Goal: Transaction & Acquisition: Purchase product/service

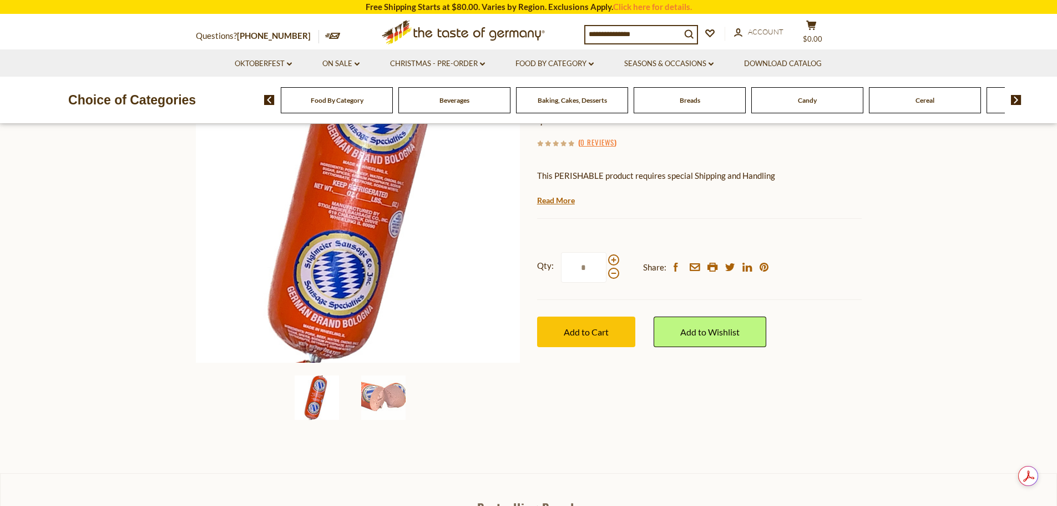
scroll to position [167, 0]
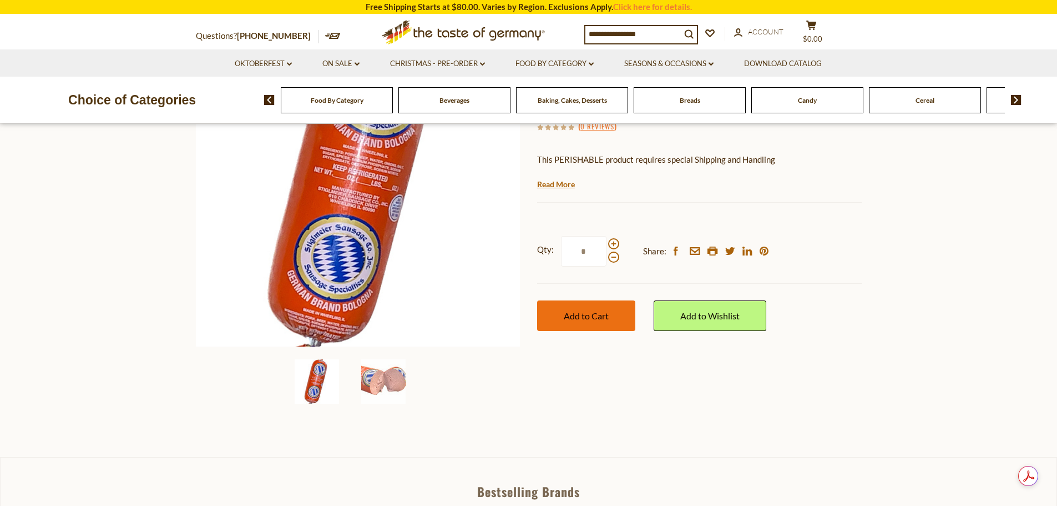
click at [606, 317] on span "Add to Cart" at bounding box center [586, 315] width 45 height 11
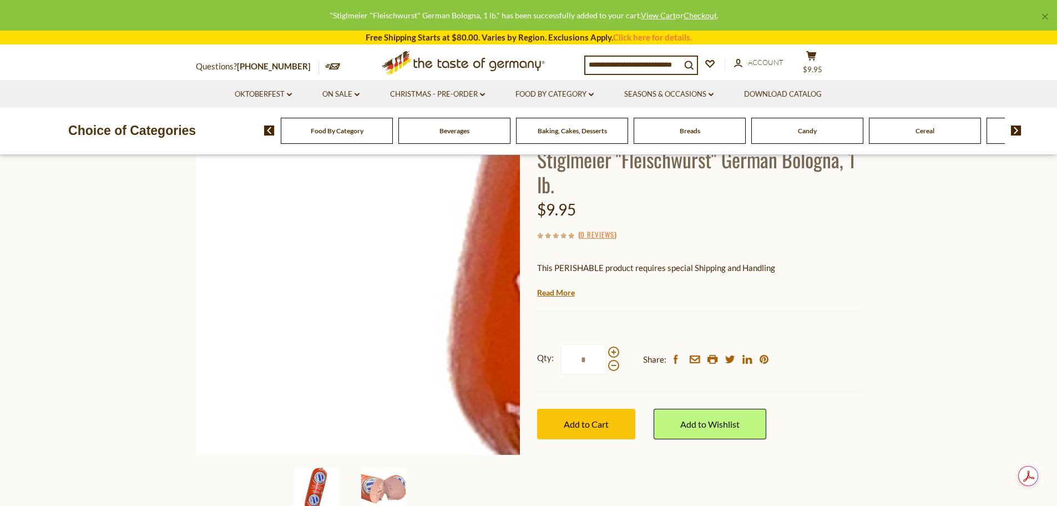
scroll to position [0, 0]
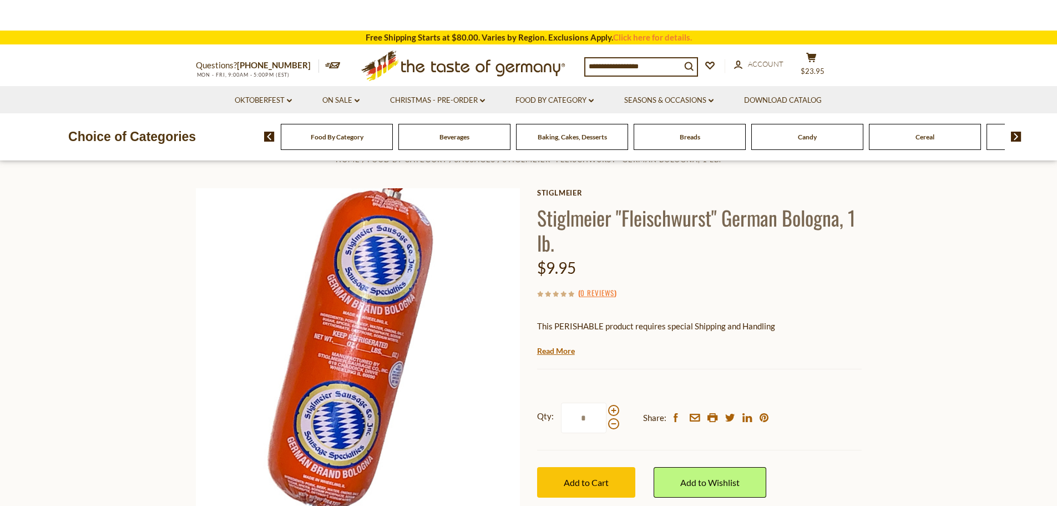
click at [463, 36] on section "Free Shipping Starts at $80.00. Varies by Region. Exclusions Apply. Click here …" at bounding box center [528, 38] width 1057 height 14
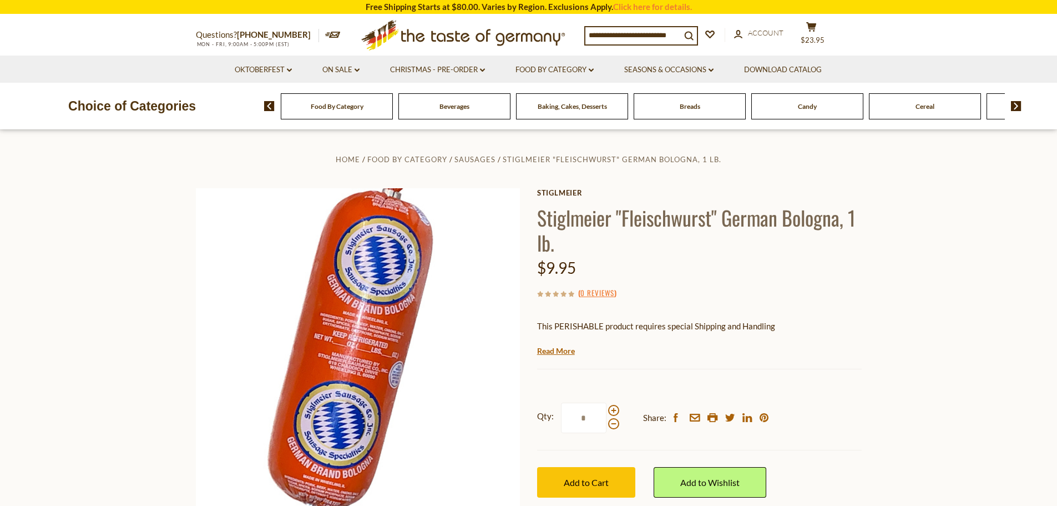
click at [668, 236] on h1 "Stiglmeier "Fleischwurst" German Bologna, 1 lb." at bounding box center [699, 230] width 325 height 50
click at [647, 33] on input at bounding box center [633, 35] width 95 height 16
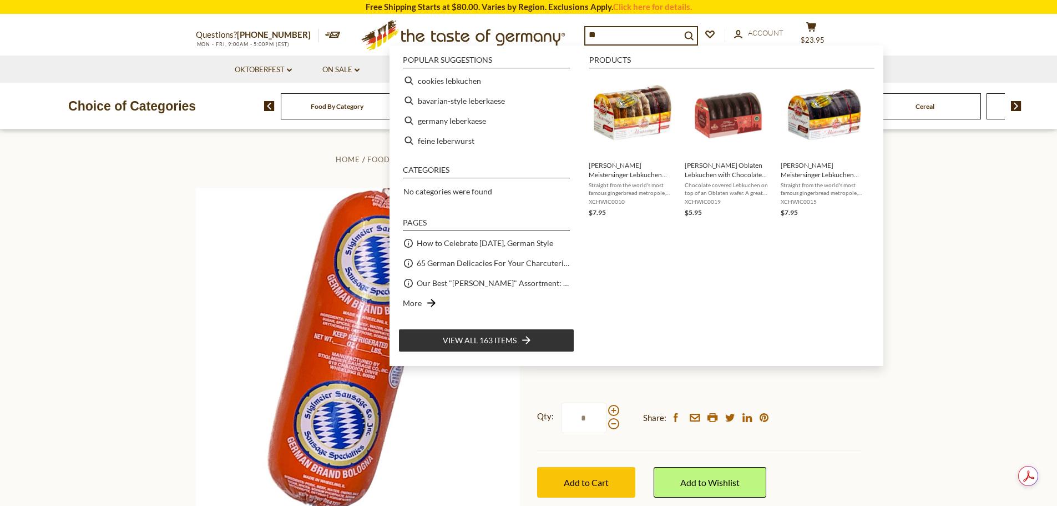
type input "*"
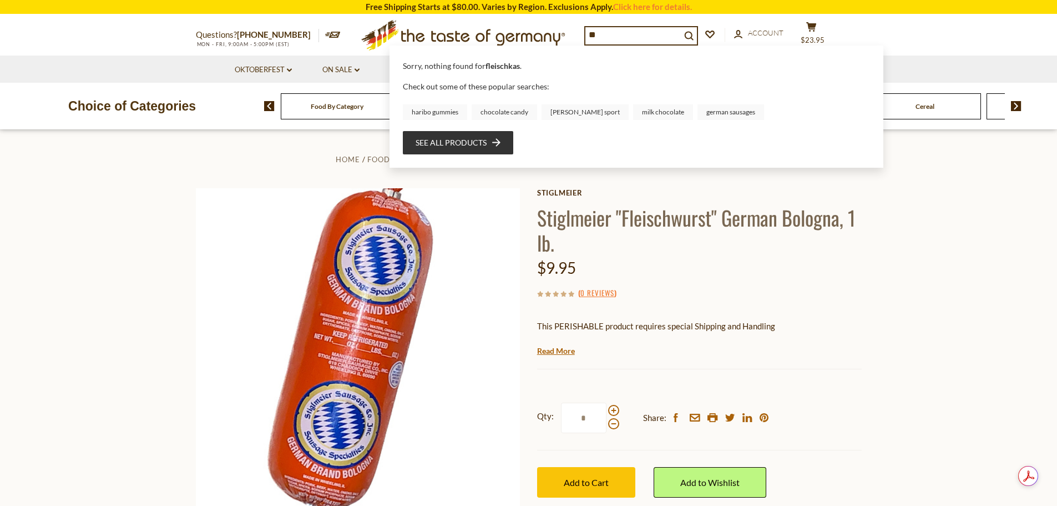
type input "*"
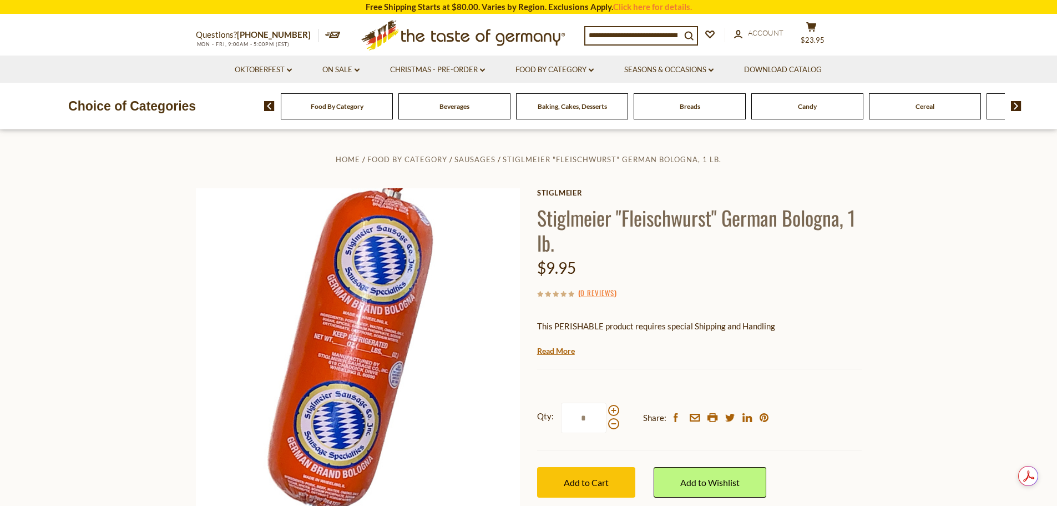
type input "*"
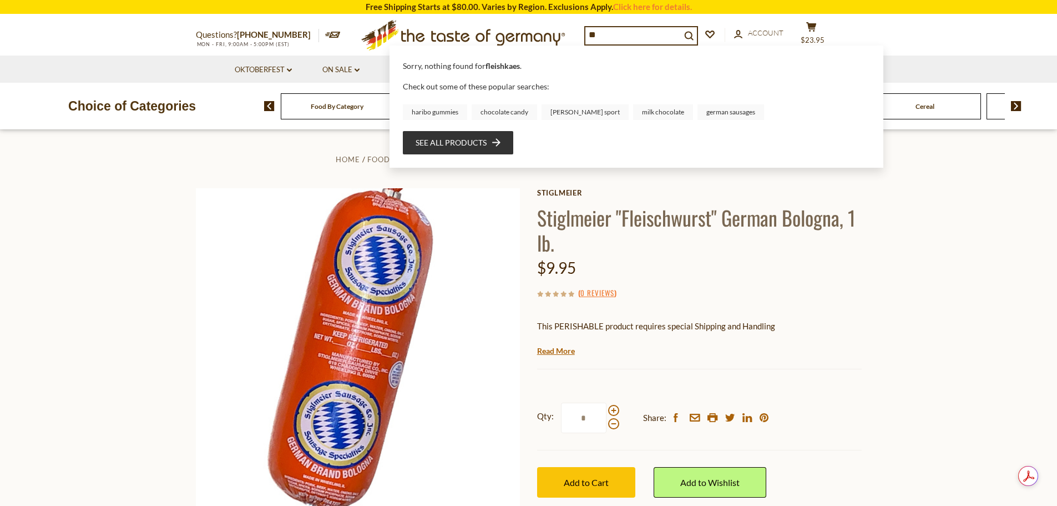
type input "*"
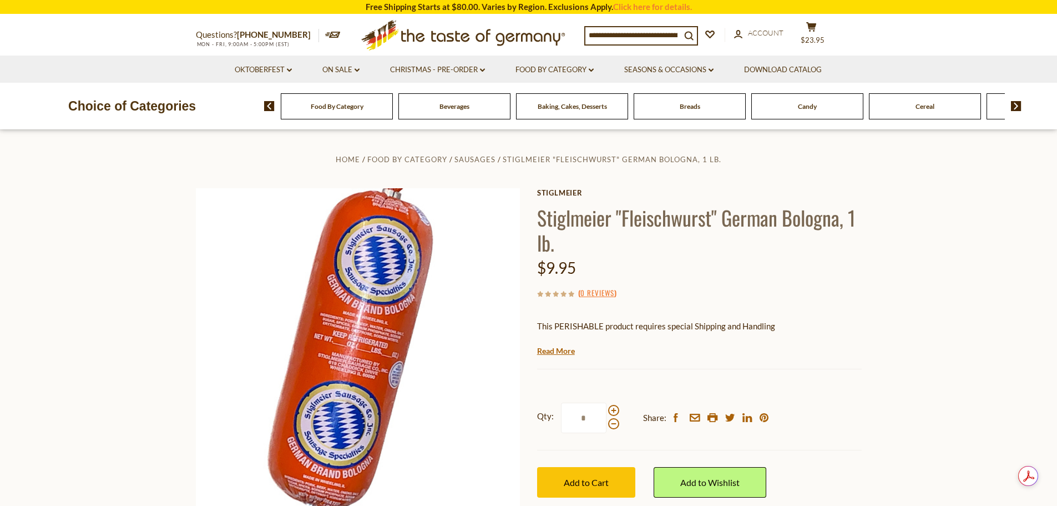
click at [269, 104] on img at bounding box center [269, 106] width 11 height 10
click at [334, 110] on span "Food By Category" at bounding box center [337, 106] width 53 height 8
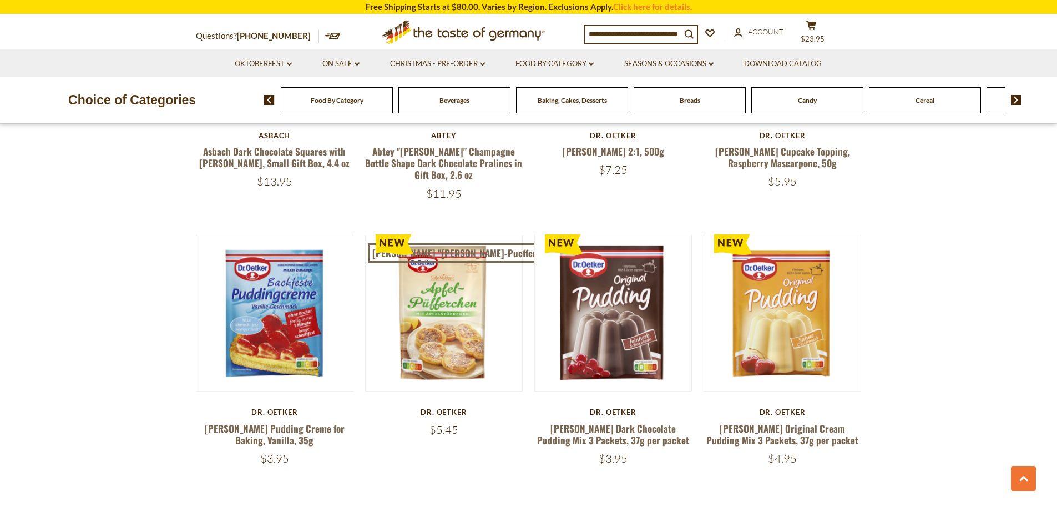
scroll to position [2165, 0]
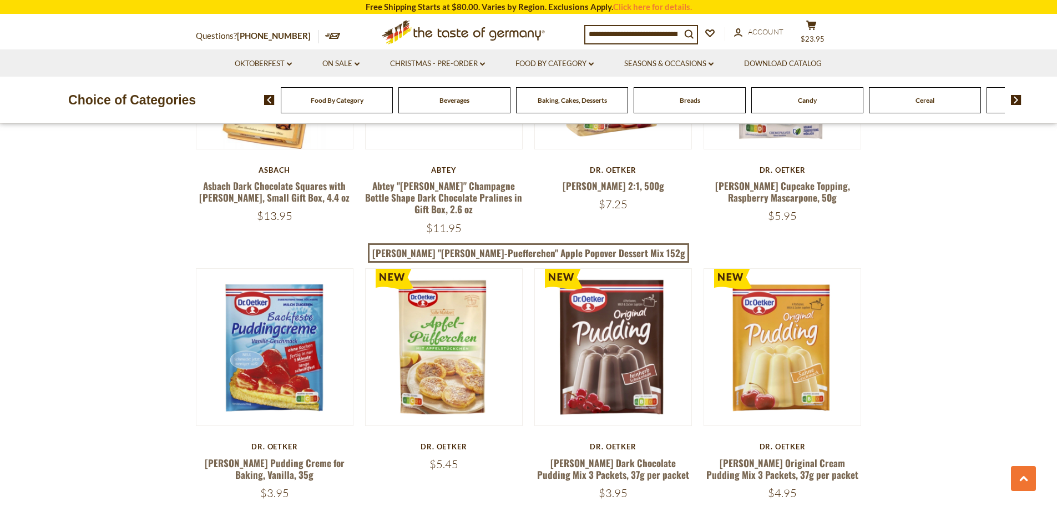
click at [633, 33] on input at bounding box center [633, 34] width 95 height 16
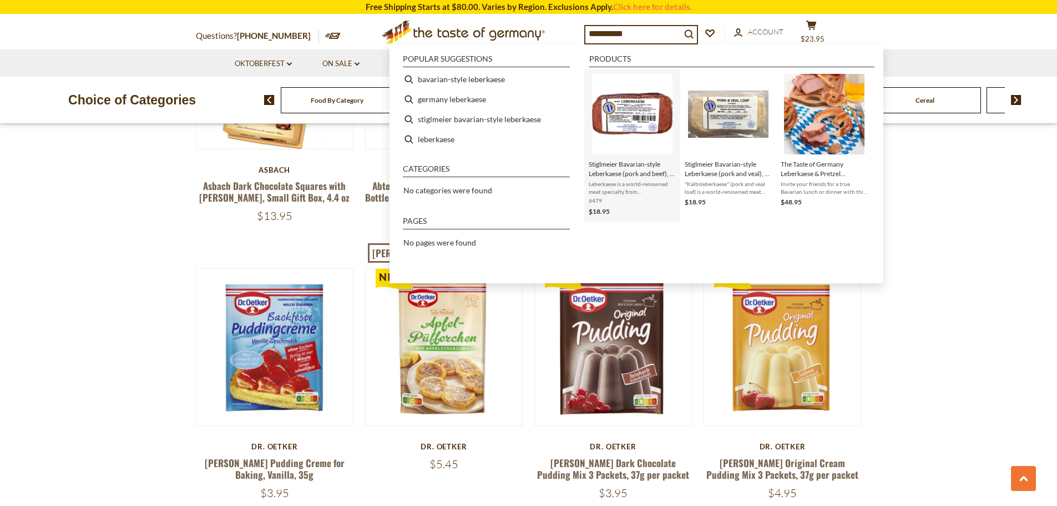
type input "**********"
click at [614, 117] on img "Stiglmeier Bavarian-style Leberkaese (pork and beef), 2 lbs." at bounding box center [632, 114] width 80 height 80
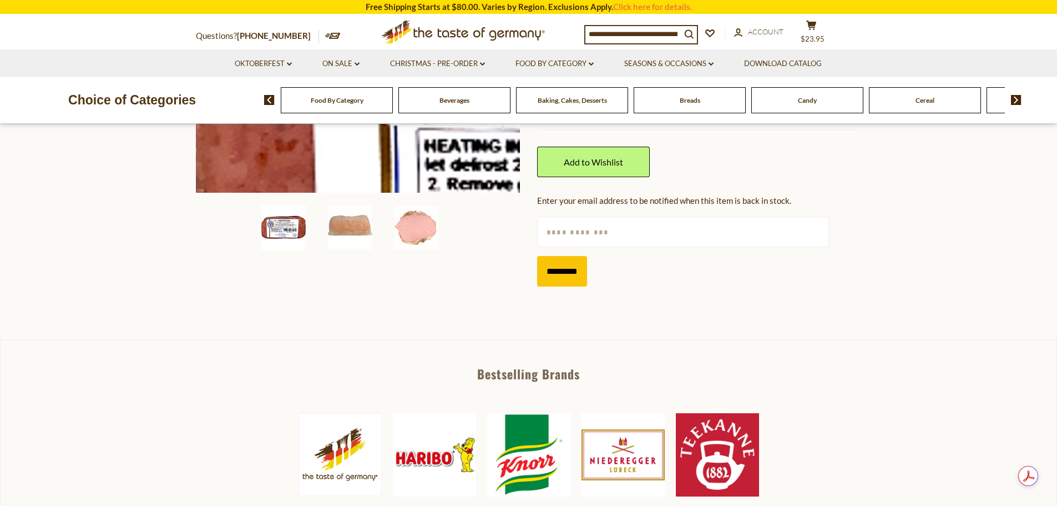
scroll to position [111, 0]
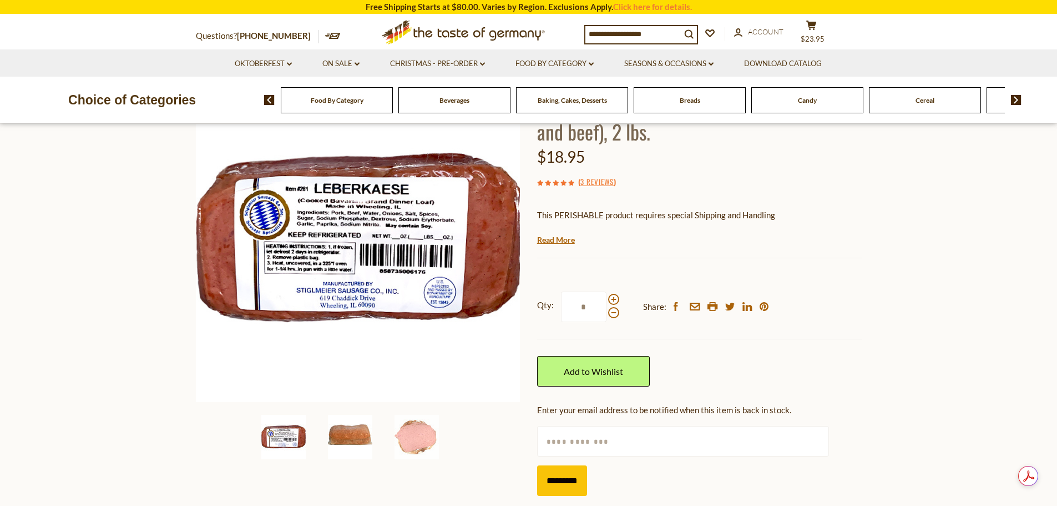
click at [353, 433] on img at bounding box center [350, 437] width 44 height 44
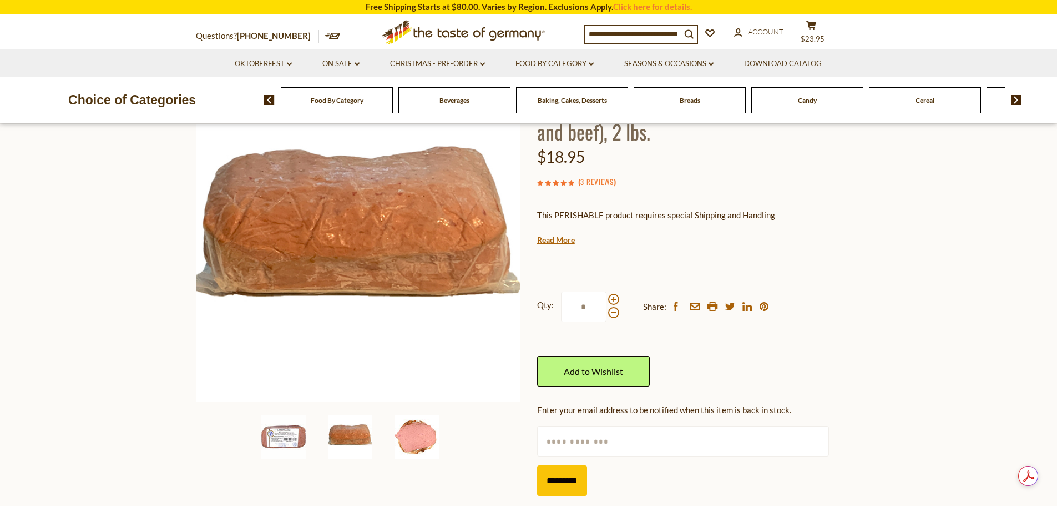
click at [429, 433] on img at bounding box center [417, 437] width 44 height 44
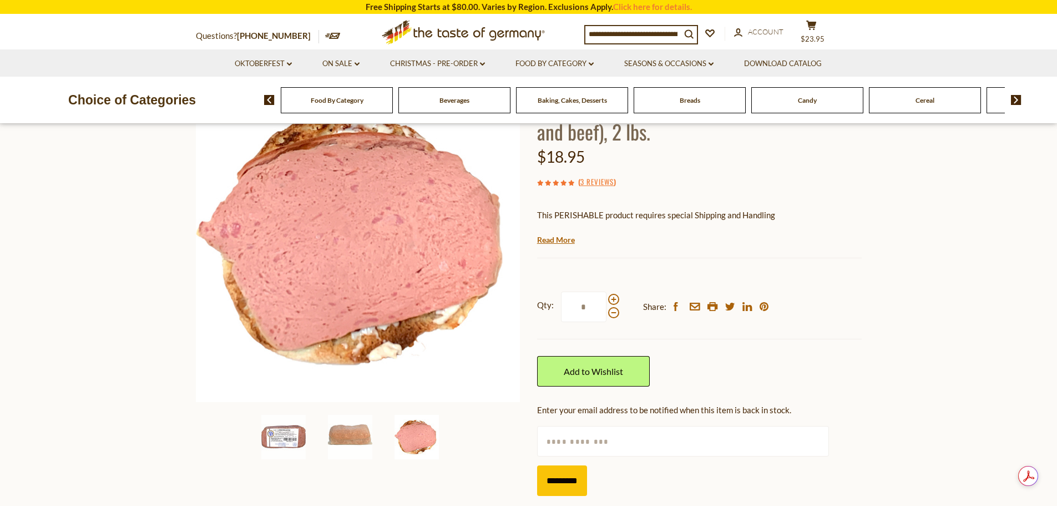
drag, startPoint x: 656, startPoint y: 217, endPoint x: 663, endPoint y: 216, distance: 7.8
click at [657, 217] on p "This PERISHABLE product requires special Shipping and Handling" at bounding box center [699, 215] width 325 height 14
click at [722, 213] on p "This PERISHABLE product requires special Shipping and Handling" at bounding box center [699, 215] width 325 height 14
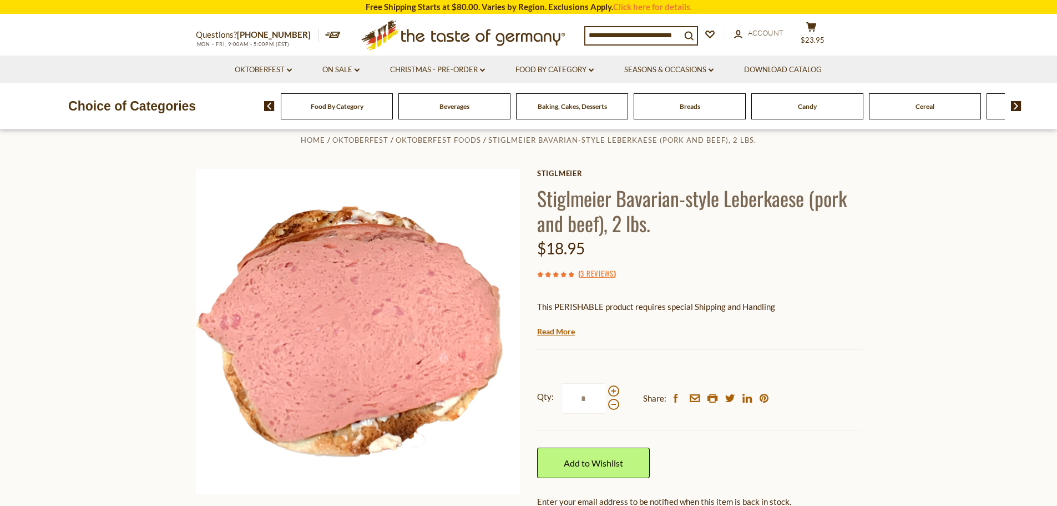
scroll to position [0, 0]
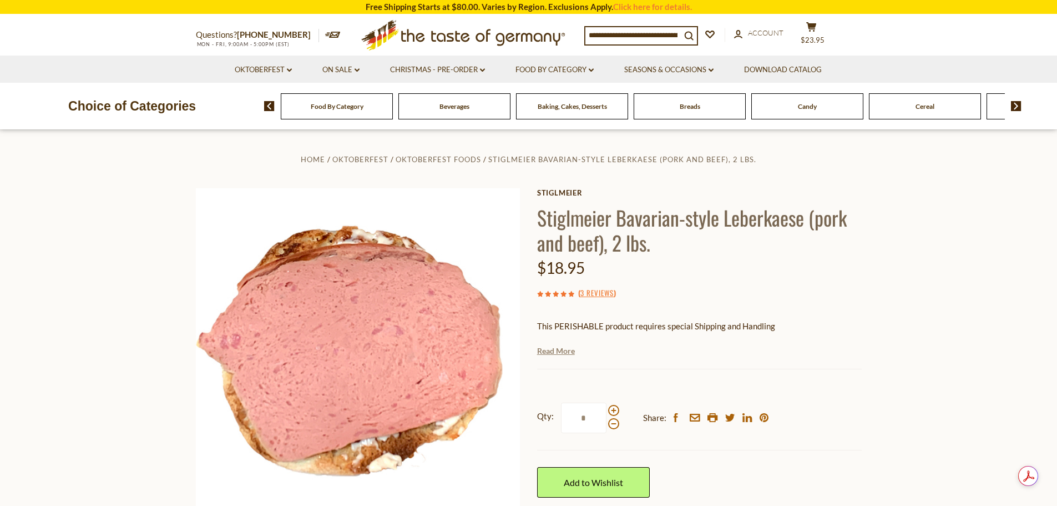
click at [568, 354] on link "Read More" at bounding box center [556, 350] width 38 height 11
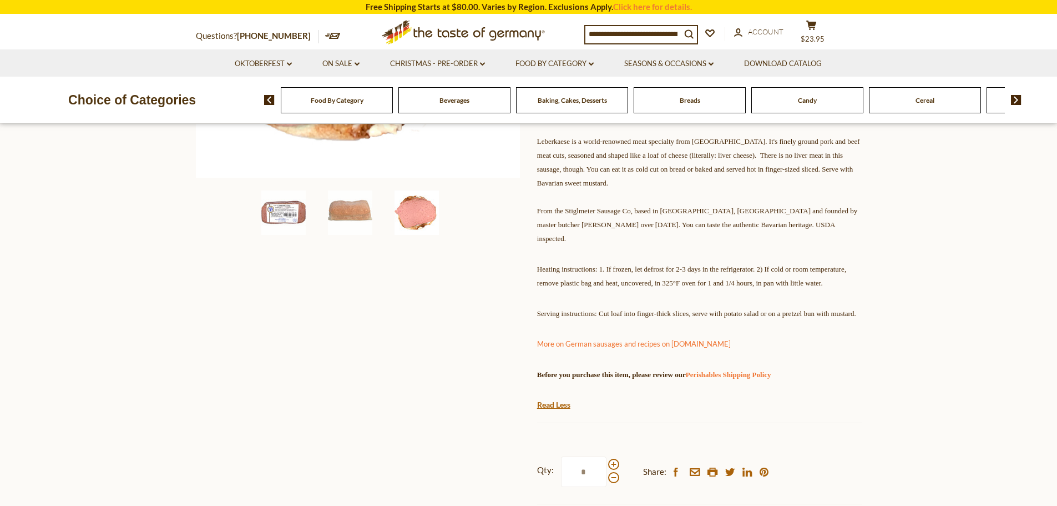
scroll to position [389, 0]
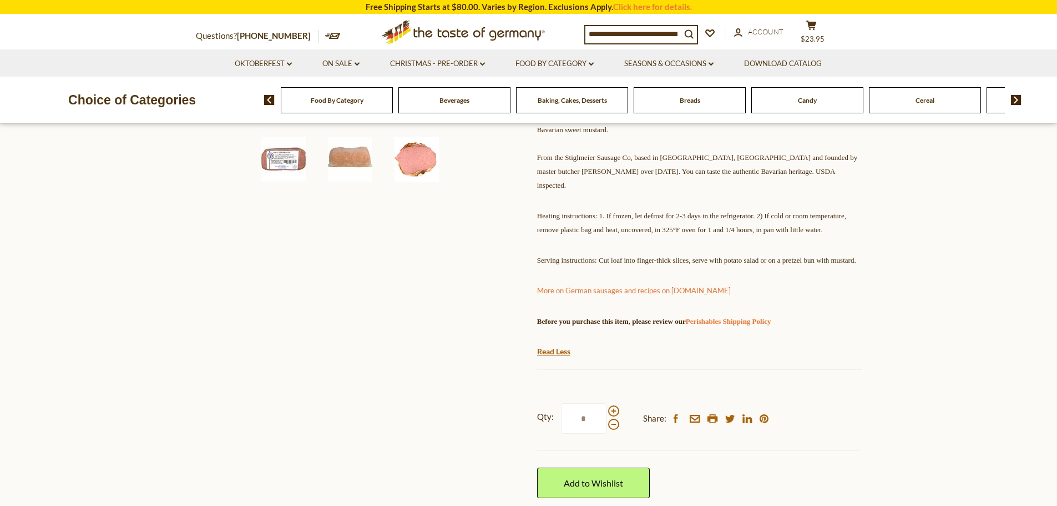
click at [699, 215] on span "Heating instructions: 1. If frozen, let defrost for 2-3 days in the refrigerato…" at bounding box center [691, 222] width 309 height 22
click at [744, 219] on span "Heating instructions: 1. If frozen, let defrost for 2-3 days in the refrigerato…" at bounding box center [691, 222] width 309 height 22
click at [793, 216] on span "Heating instructions: 1. If frozen, let defrost for 2-3 days in the refrigerato…" at bounding box center [691, 222] width 309 height 22
click at [838, 218] on span "Heating instructions: 1. If frozen, let defrost for 2-3 days in the refrigerato…" at bounding box center [691, 222] width 309 height 22
click at [702, 230] on span "Heating instructions: 1. If frozen, let defrost for 2-3 days in the refrigerato…" at bounding box center [691, 222] width 309 height 22
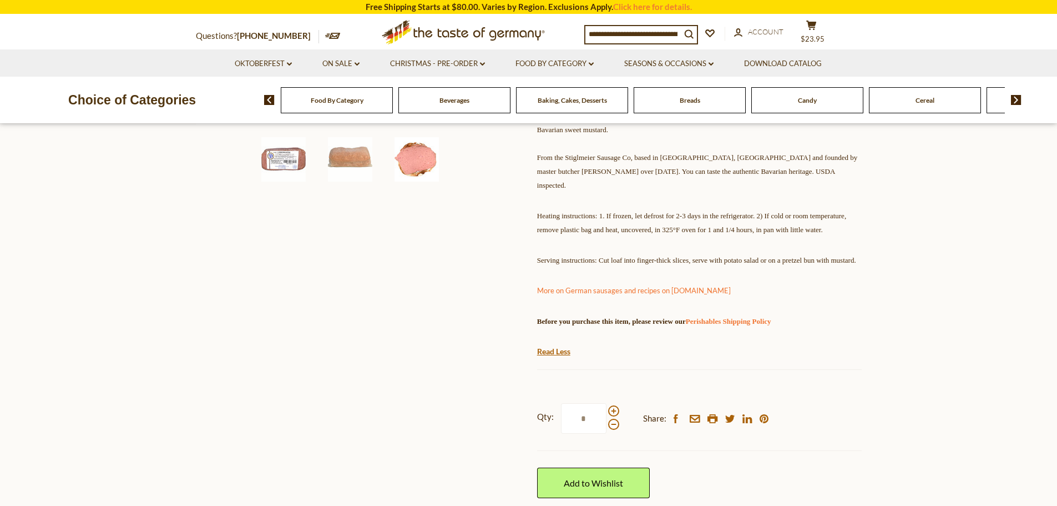
click at [730, 228] on span "Heating instructions: 1. If frozen, let defrost for 2-3 days in the refrigerato…" at bounding box center [691, 222] width 309 height 22
click at [772, 220] on p "Heating instructions: 1. If frozen, let defrost for 2-3 days in the refrigerato…" at bounding box center [699, 222] width 325 height 28
click at [793, 215] on span "Heating instructions: 1. If frozen, let defrost for 2-3 days in the refrigerato…" at bounding box center [691, 222] width 309 height 22
click at [824, 234] on p "Heating instructions: 1. If frozen, let defrost for 2-3 days in the refrigerato…" at bounding box center [699, 222] width 325 height 28
click at [797, 264] on span "Serving instructions: Cut loaf into finger-thick slices, serve with potato sala…" at bounding box center [696, 260] width 319 height 8
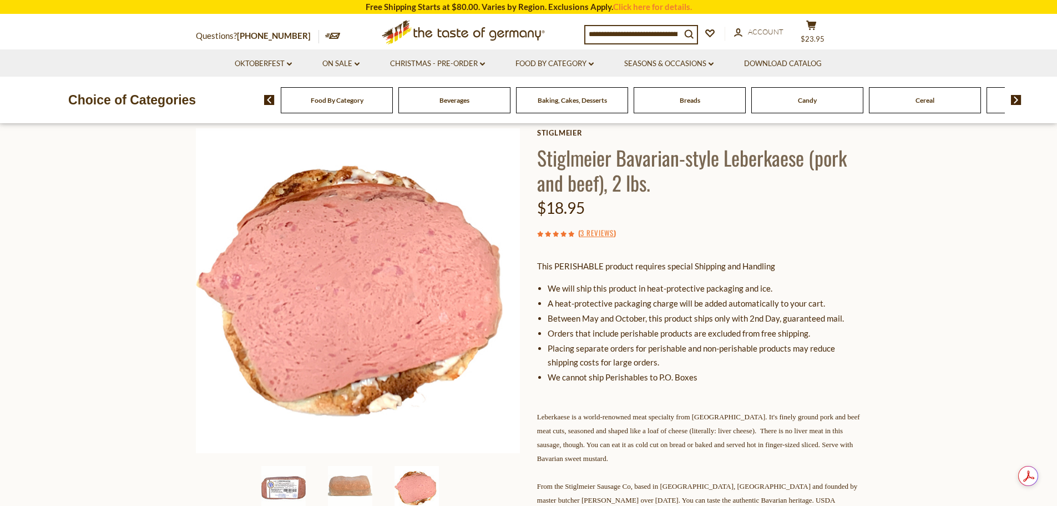
scroll to position [56, 0]
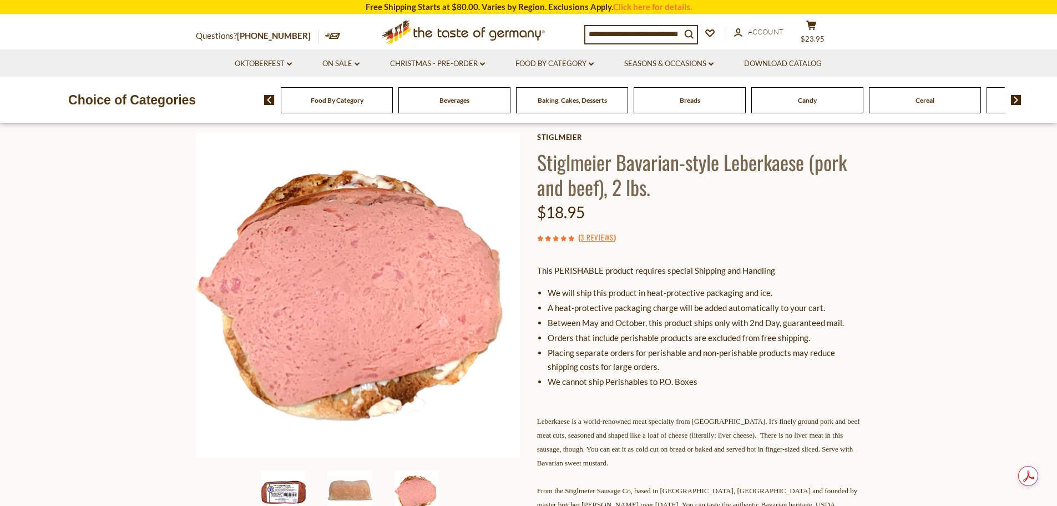
click at [284, 487] on img at bounding box center [283, 492] width 44 height 44
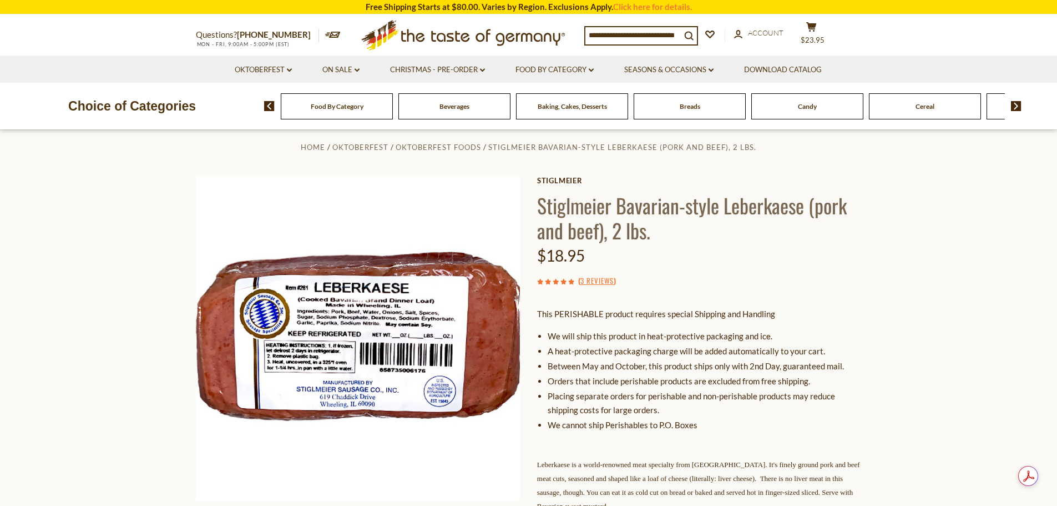
scroll to position [0, 0]
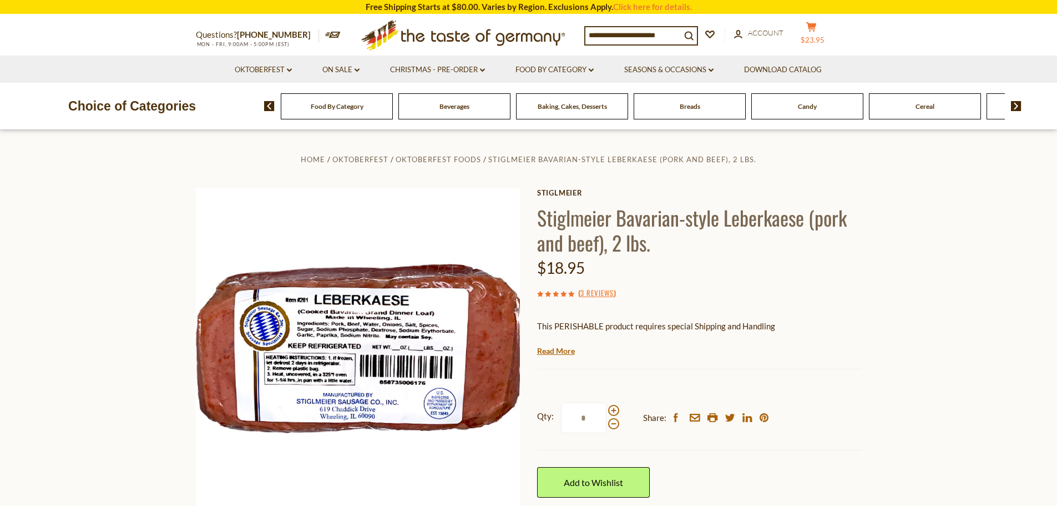
click at [816, 35] on button "cart $23.95" at bounding box center [811, 36] width 33 height 28
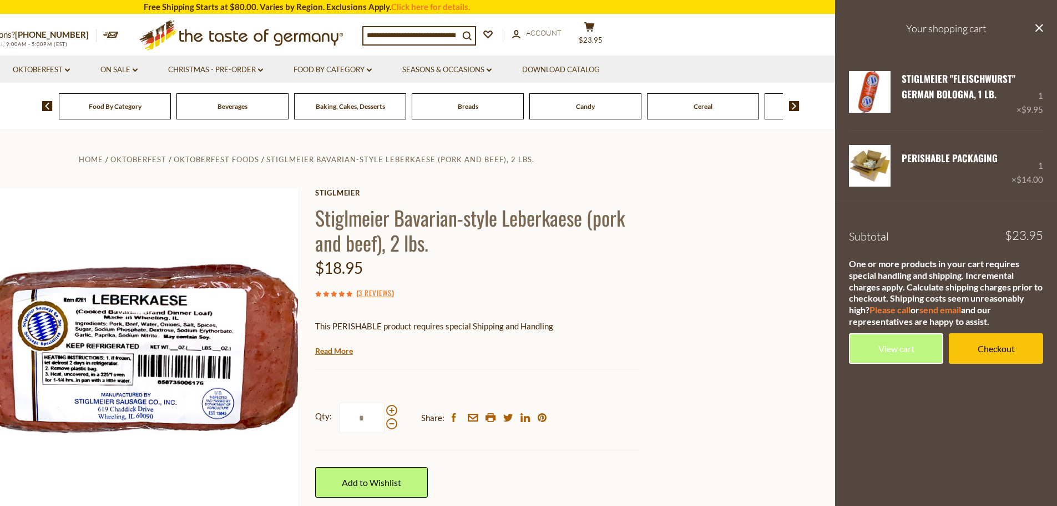
click at [422, 33] on input at bounding box center [411, 35] width 95 height 16
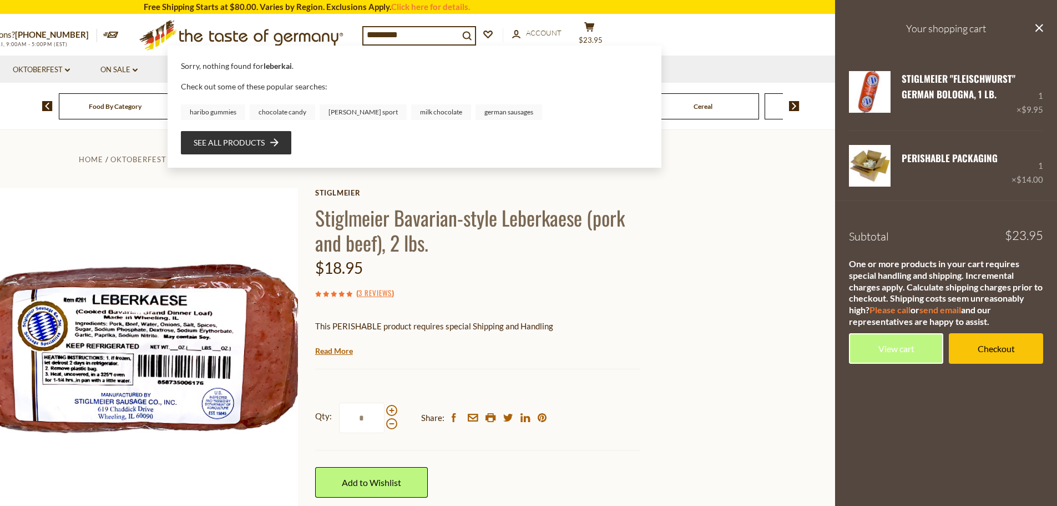
type input "**********"
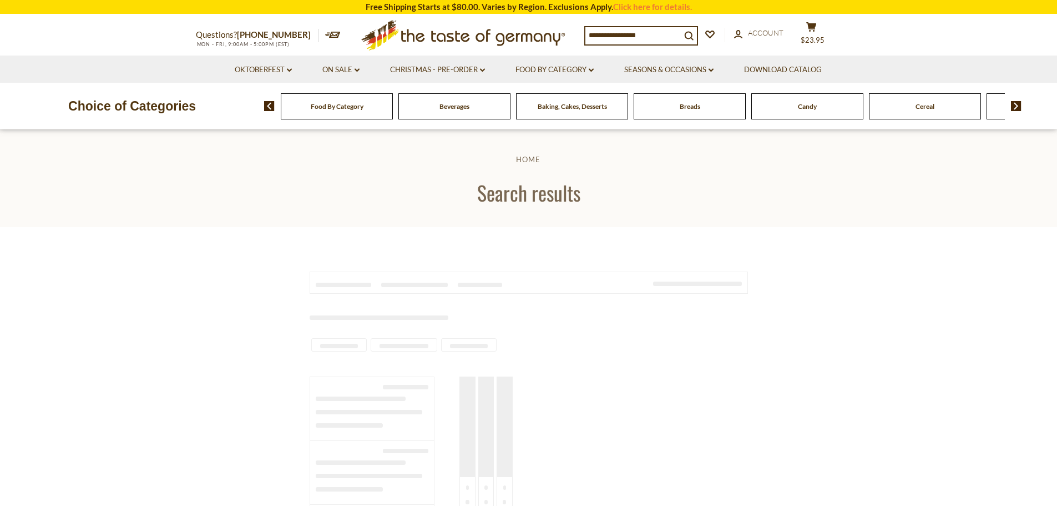
type input "**********"
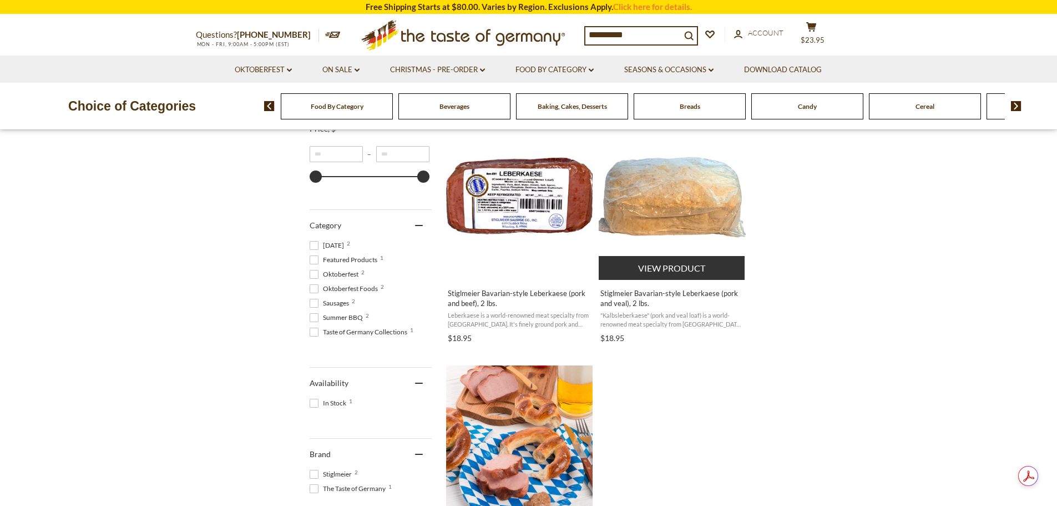
scroll to position [389, 0]
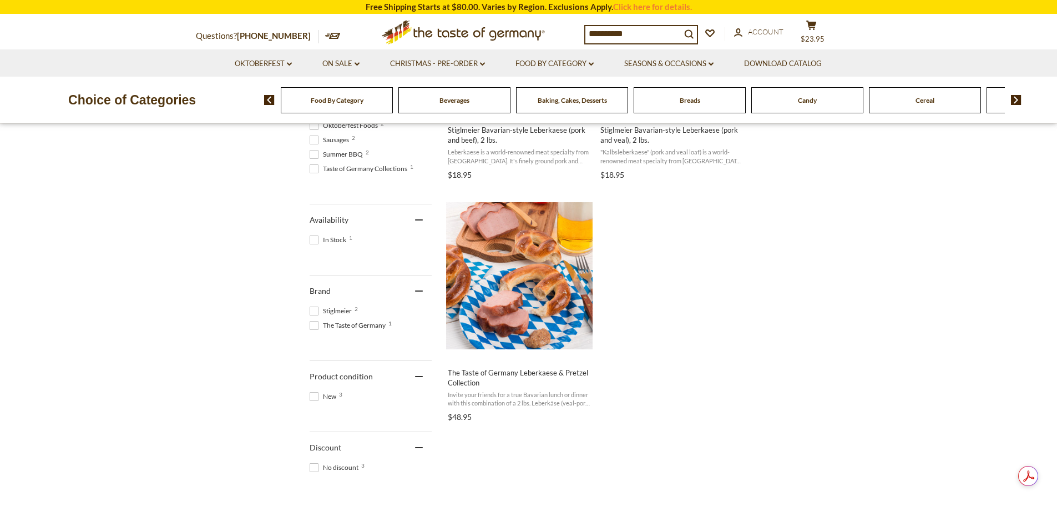
click at [668, 144] on span "Stiglmeier Bavarian-style Leberkaese (pork and veal), 2 lbs." at bounding box center [673, 135] width 144 height 20
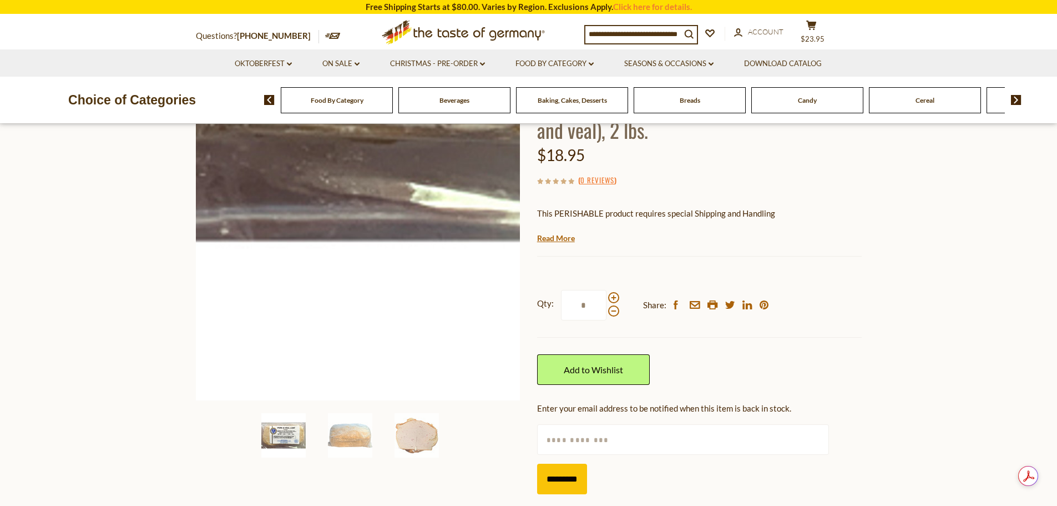
scroll to position [167, 0]
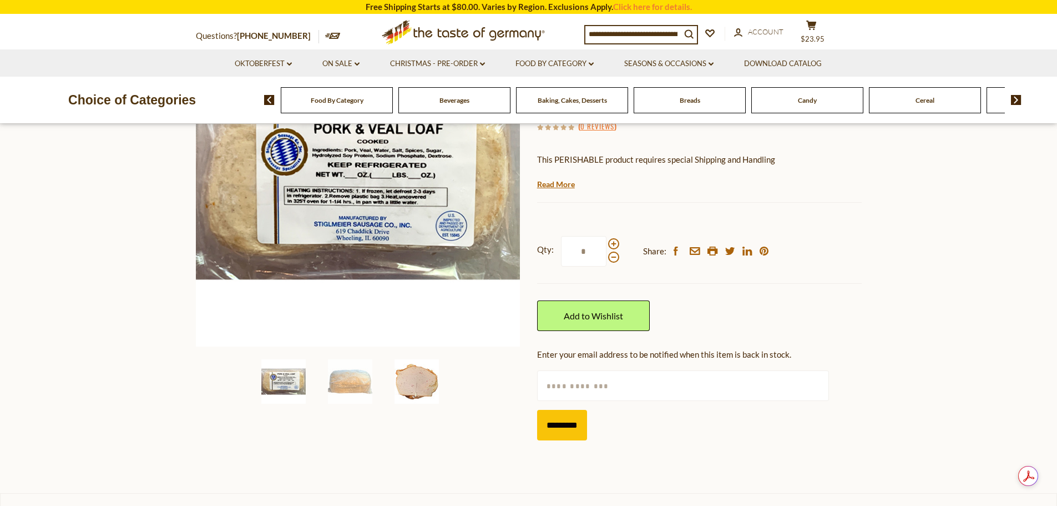
click at [405, 380] on img at bounding box center [417, 381] width 44 height 44
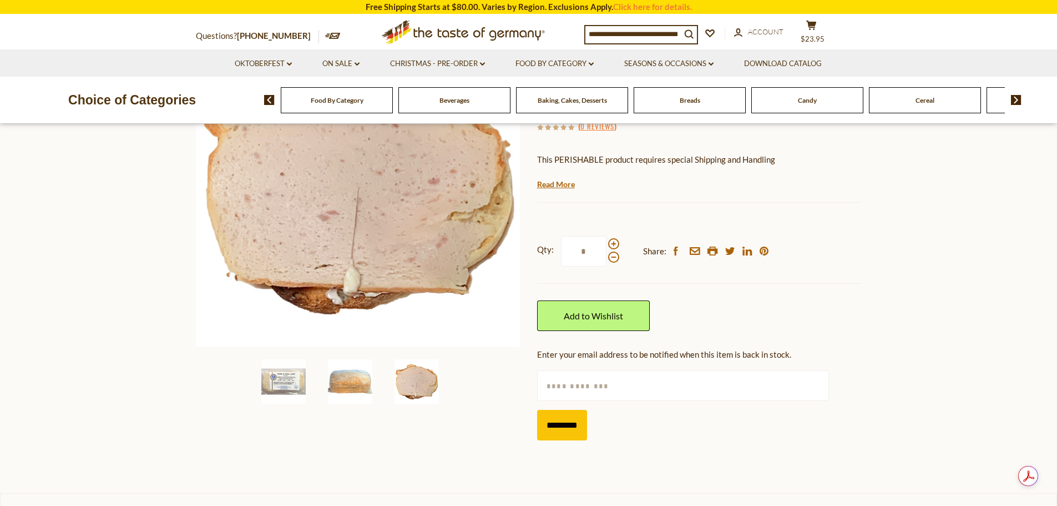
click at [365, 381] on img at bounding box center [350, 381] width 44 height 44
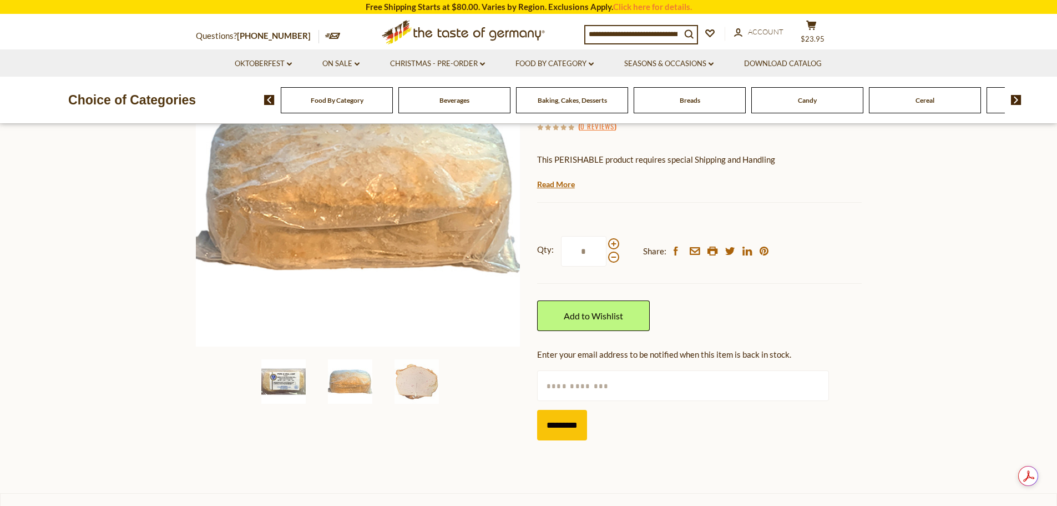
click at [299, 379] on img at bounding box center [283, 381] width 44 height 44
